Goal: Task Accomplishment & Management: Use online tool/utility

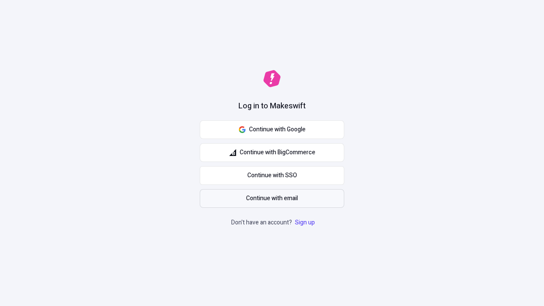
click at [272, 198] on span "Continue with email" at bounding box center [272, 198] width 52 height 9
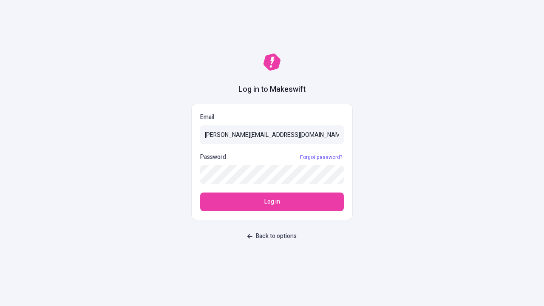
type input "[PERSON_NAME][EMAIL_ADDRESS][DOMAIN_NAME]"
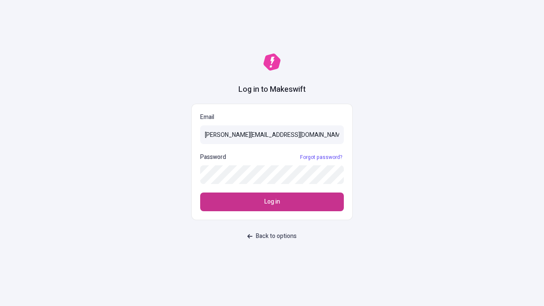
click at [272, 202] on span "Log in" at bounding box center [272, 201] width 16 height 9
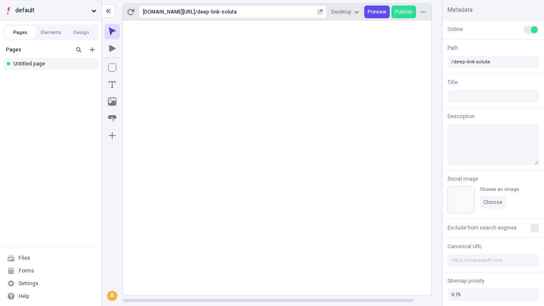
click at [51, 10] on span "default" at bounding box center [51, 10] width 73 height 9
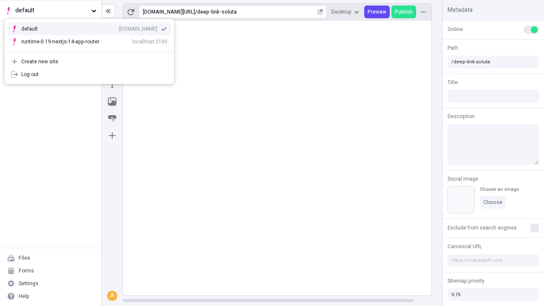
click at [119, 27] on div "[DOMAIN_NAME]" at bounding box center [138, 28] width 38 height 7
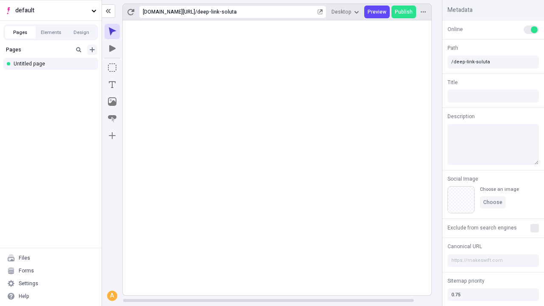
click at [92, 50] on icon "Add new" at bounding box center [92, 49] width 5 height 5
type input "/deep-link-acidus"
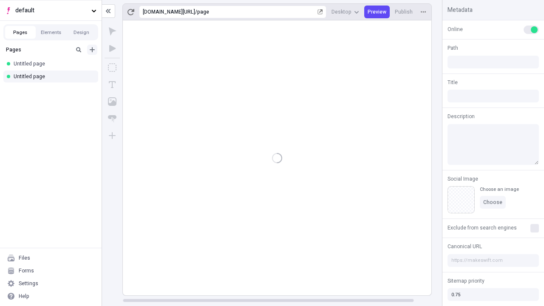
type input "/page"
